Goal: Check status

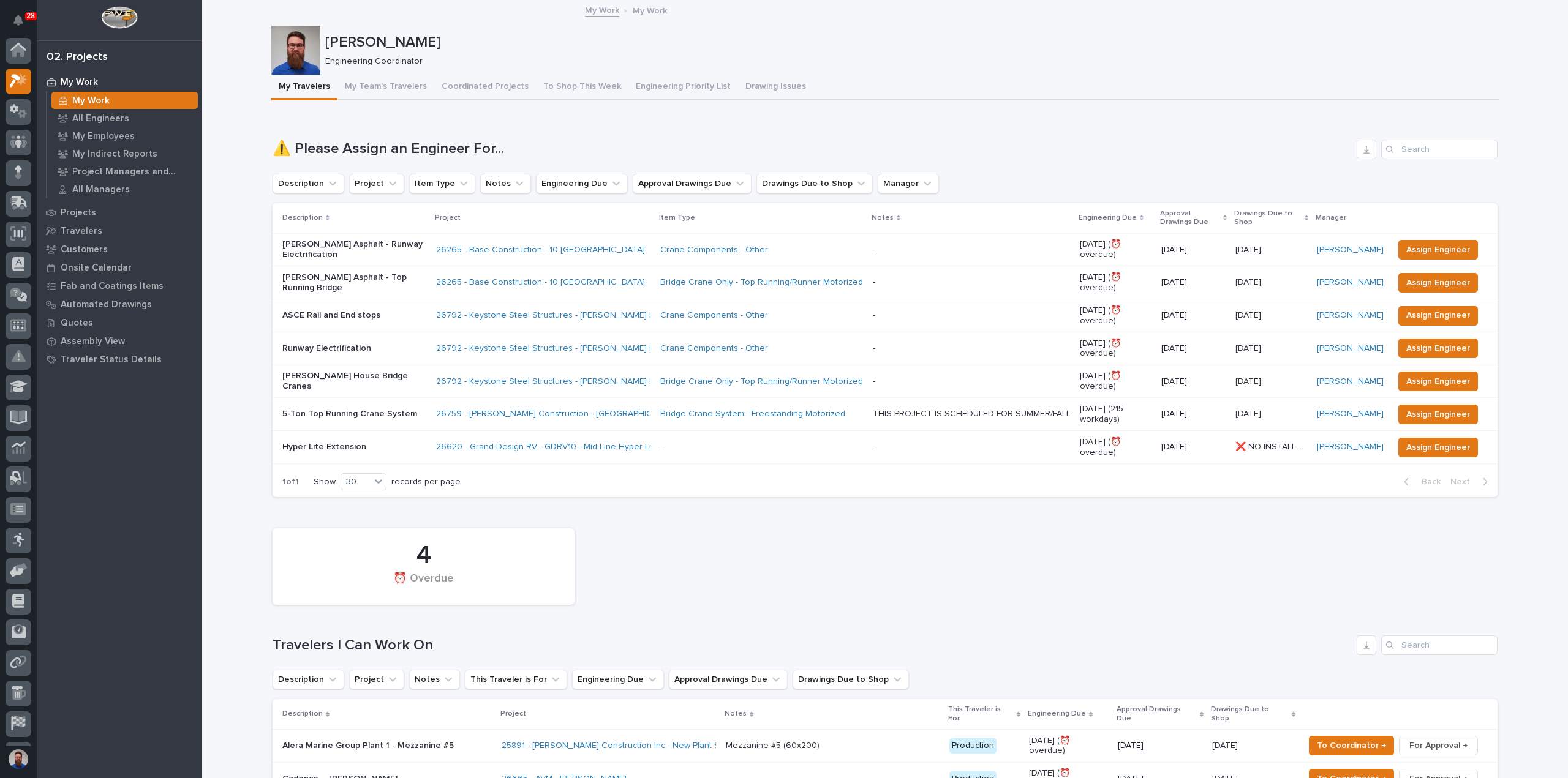
scroll to position [31, 0]
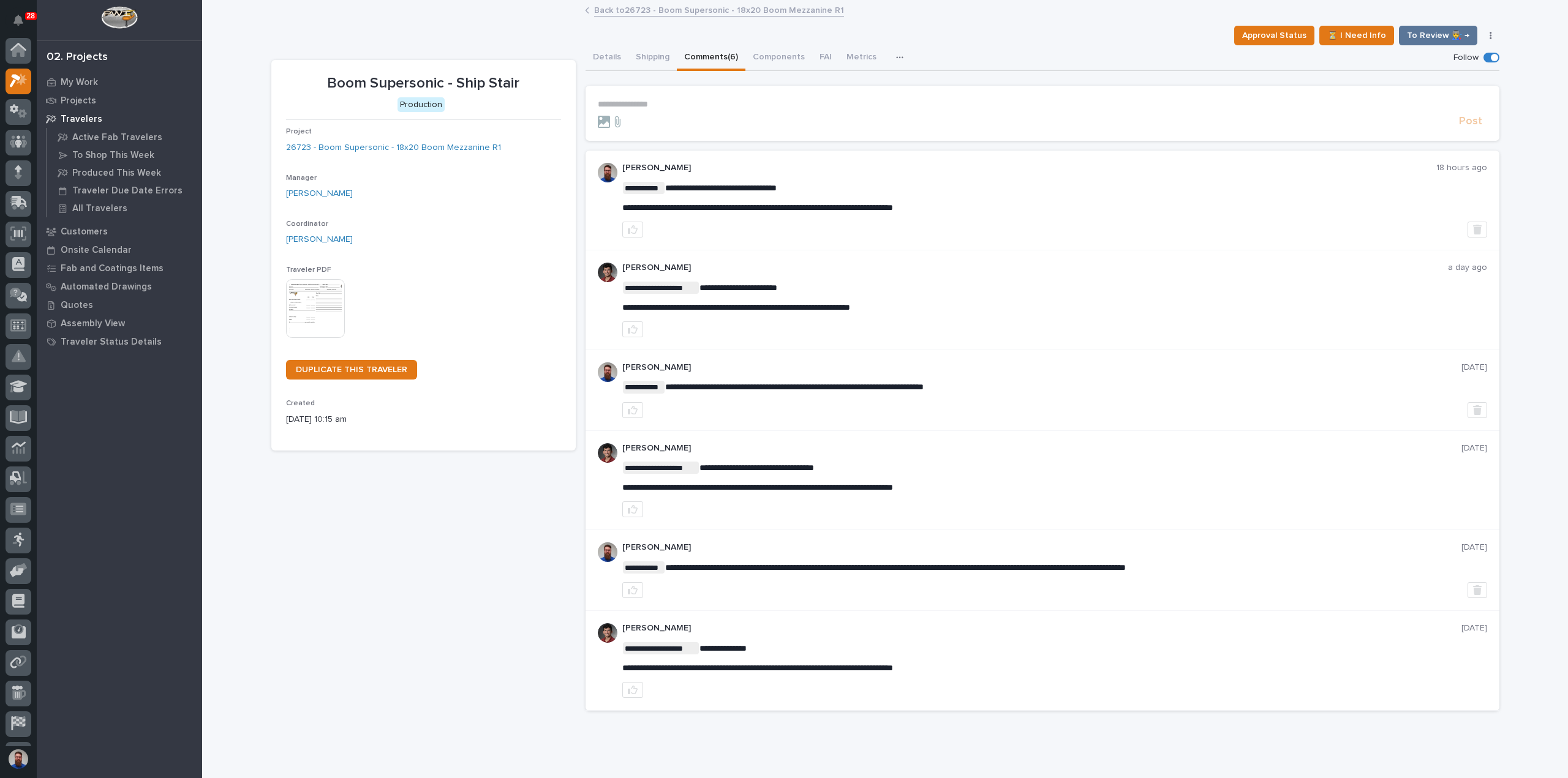
scroll to position [31, 0]
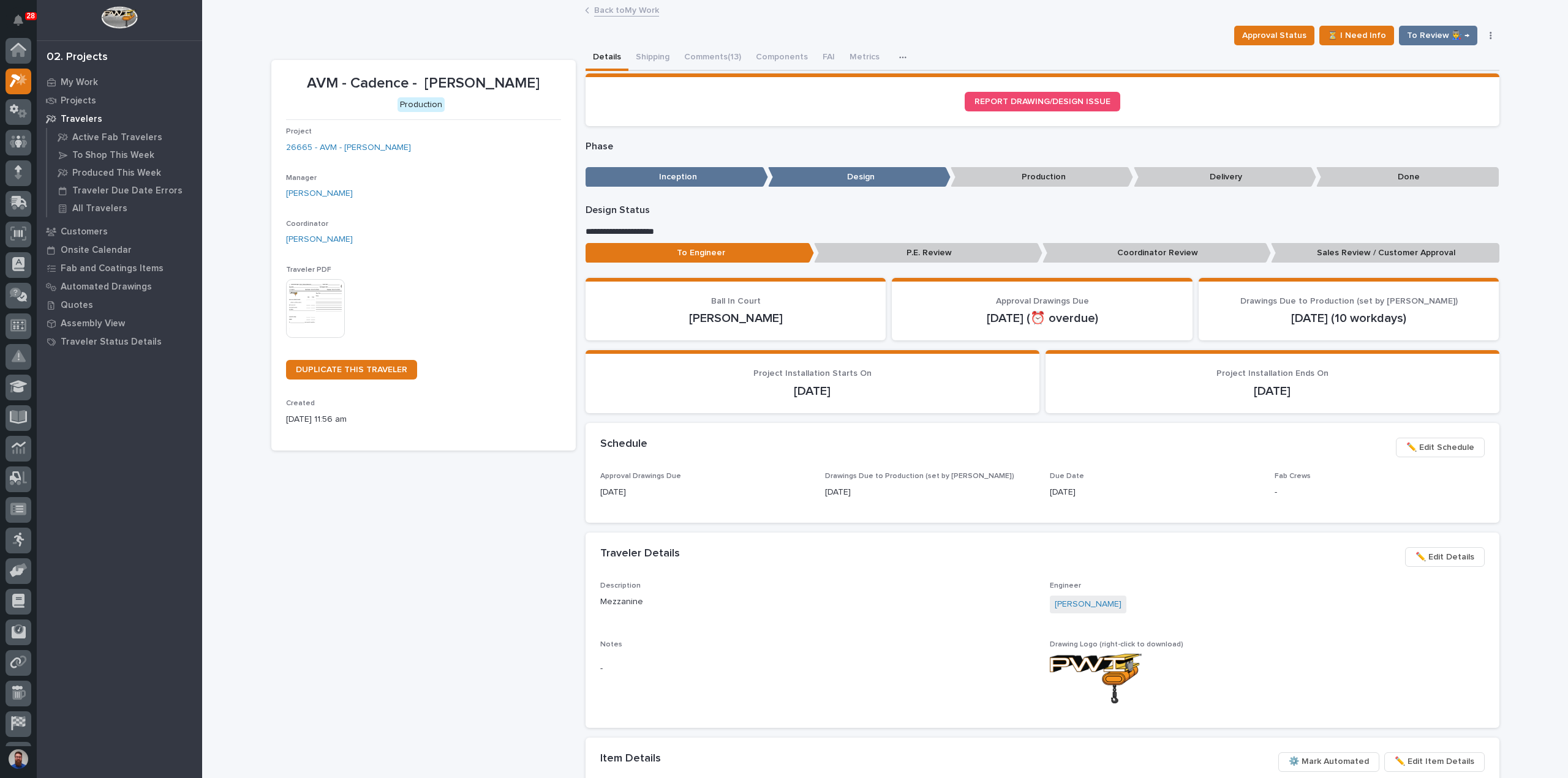
scroll to position [31, 0]
click at [721, 61] on button "Comments (13)" at bounding box center [712, 58] width 72 height 26
